Goal: Task Accomplishment & Management: Use online tool/utility

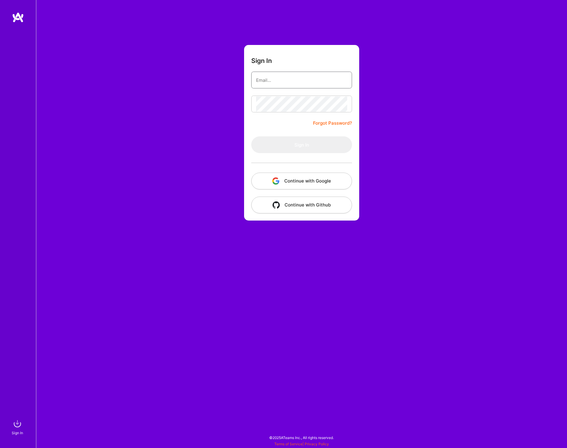
type input "[EMAIL_ADDRESS][DOMAIN_NAME]"
click at [290, 142] on button "Sign In" at bounding box center [301, 144] width 101 height 17
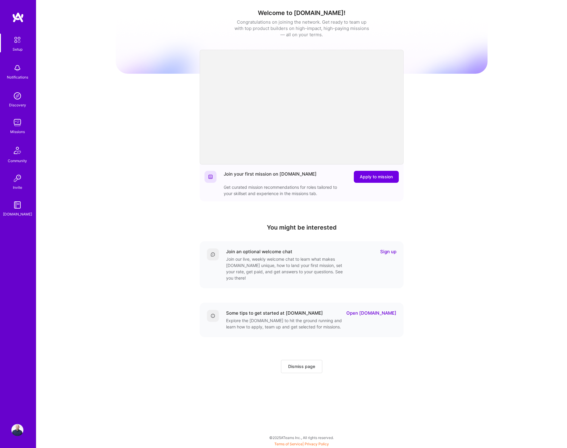
click at [16, 178] on img at bounding box center [17, 178] width 12 height 12
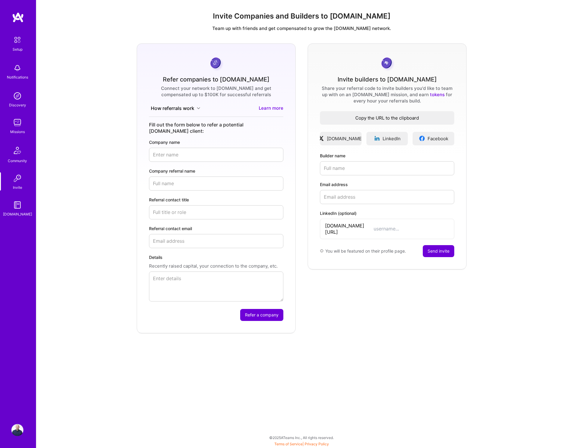
click at [411, 117] on span "Copy the URL to the clipboard" at bounding box center [387, 118] width 134 height 6
click at [383, 117] on span "Copy the URL to the clipboard" at bounding box center [387, 118] width 134 height 6
click at [18, 123] on img at bounding box center [17, 123] width 12 height 12
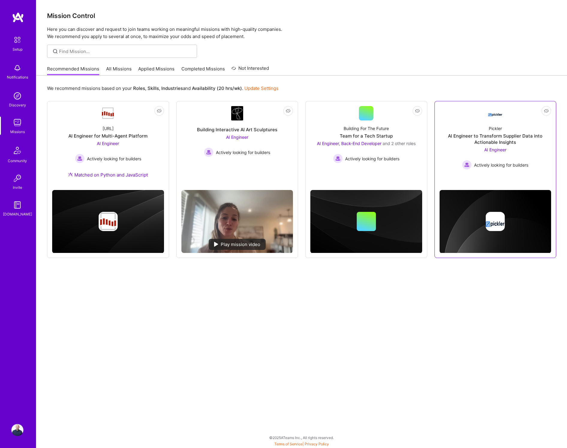
click at [494, 136] on div "AI Engineer to Transform Supplier Data into Actionable Insights" at bounding box center [495, 139] width 112 height 13
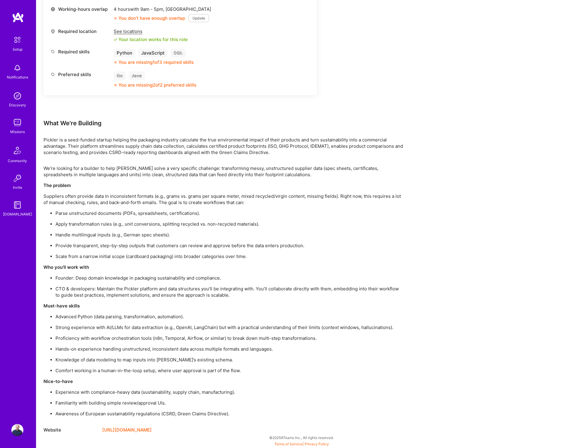
scroll to position [272, 0]
